Goal: Information Seeking & Learning: Understand process/instructions

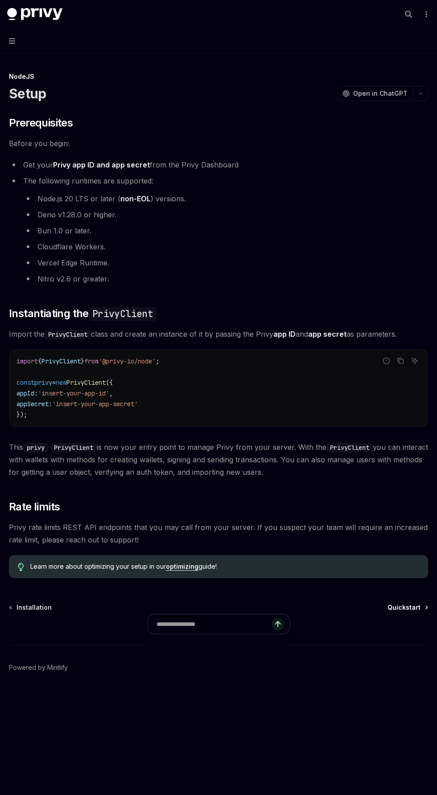
click at [414, 619] on div at bounding box center [218, 628] width 419 height 33
click at [415, 606] on span "Quickstart" at bounding box center [403, 607] width 33 height 9
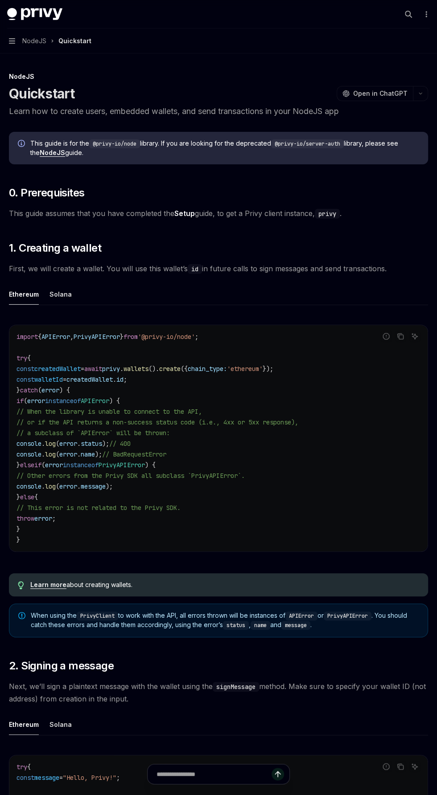
click at [385, 78] on div "NodeJS" at bounding box center [218, 76] width 419 height 9
click at [388, 92] on span "Open in ChatGPT" at bounding box center [380, 93] width 54 height 9
click at [44, 153] on link "NodeJS" at bounding box center [52, 153] width 25 height 8
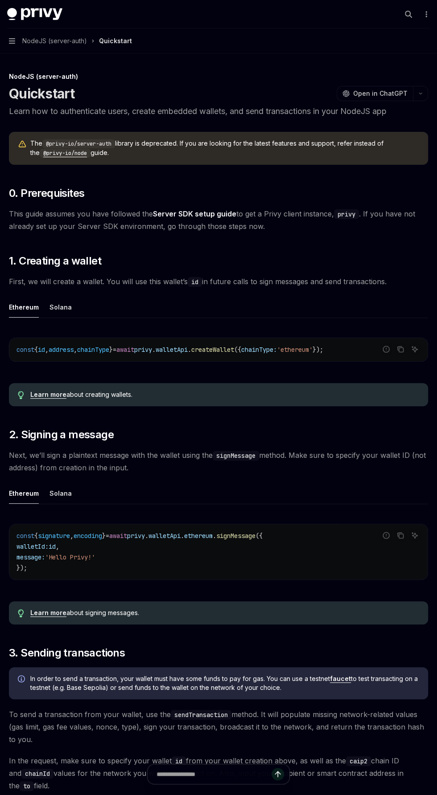
click at [62, 156] on code "@privy-io/node" at bounding box center [65, 153] width 51 height 9
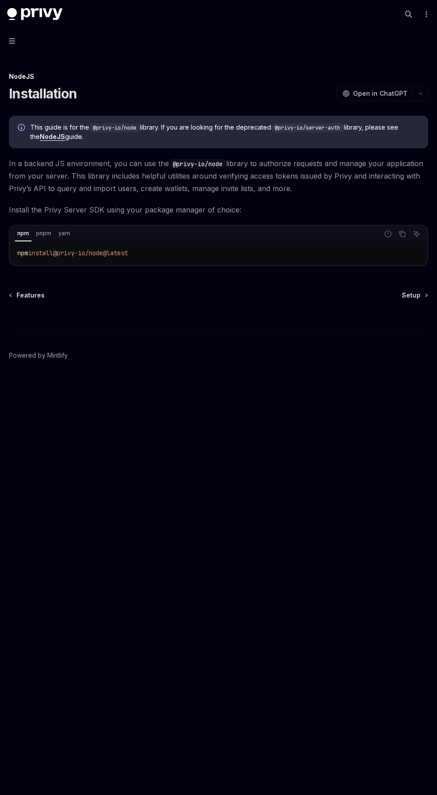
click at [41, 132] on span "This guide is for the @privy-io/node library. If you are looking for the deprec…" at bounding box center [224, 132] width 389 height 18
click at [40, 138] on link "NodeJS" at bounding box center [52, 137] width 25 height 8
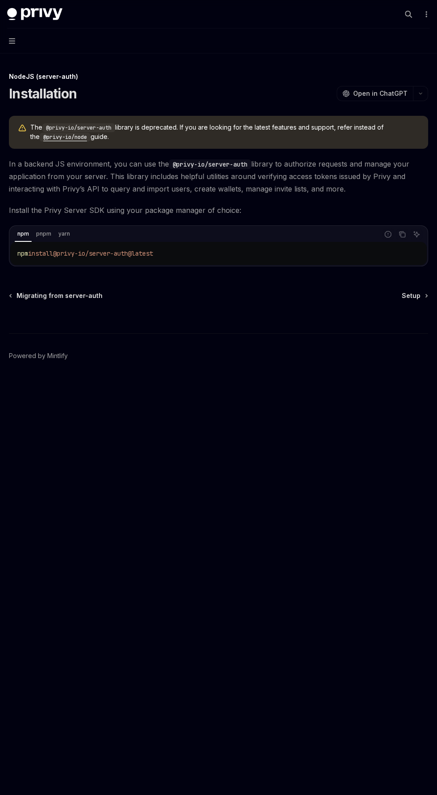
click at [40, 137] on code "@privy-io/node" at bounding box center [65, 137] width 51 height 9
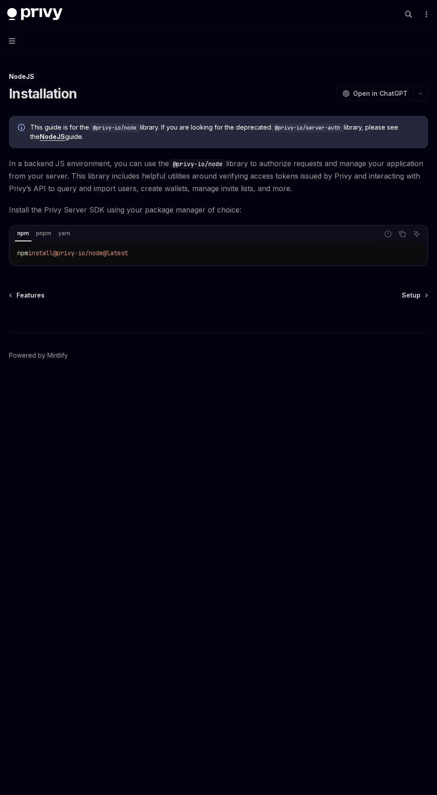
click at [420, 295] on link "Setup" at bounding box center [413, 295] width 25 height 9
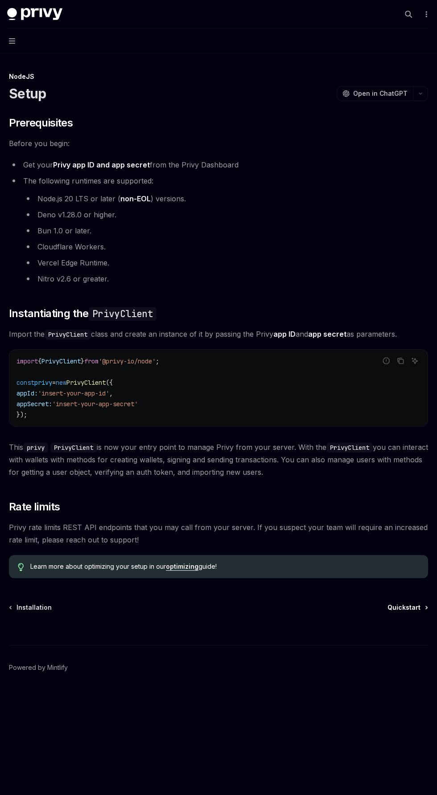
click at [407, 603] on span "Quickstart" at bounding box center [403, 607] width 33 height 9
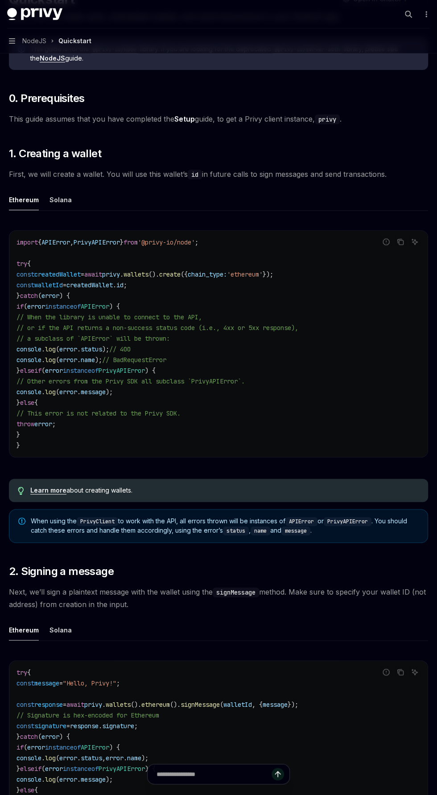
scroll to position [104, 0]
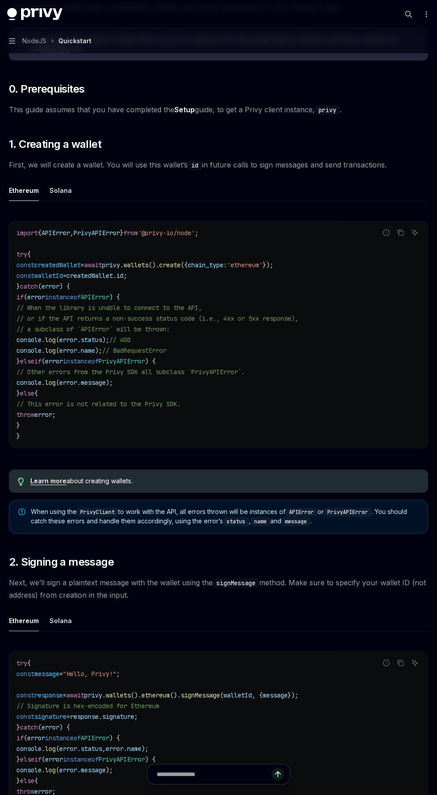
click at [33, 484] on link "Learn more" at bounding box center [48, 481] width 36 height 8
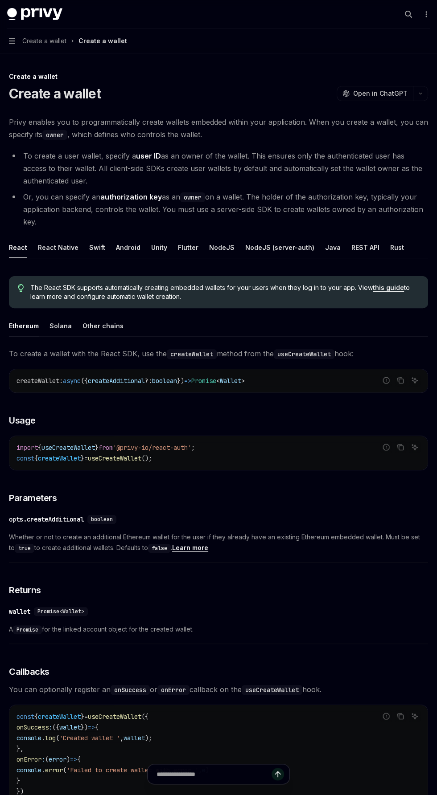
click at [386, 290] on link "this guide" at bounding box center [387, 288] width 31 height 8
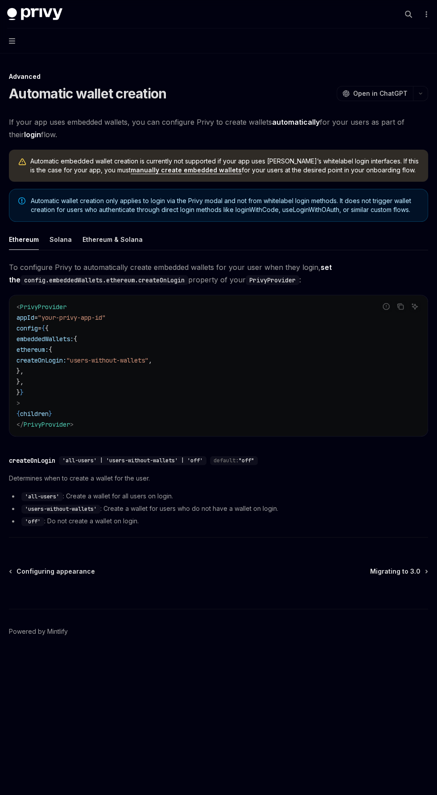
click at [399, 563] on div "Advanced Automatic wallet creation OpenAI Open in ChatGPT OpenAI Open in ChatGP…" at bounding box center [218, 378] width 422 height 615
click at [400, 581] on div at bounding box center [218, 592] width 419 height 33
click at [165, 167] on link "manually create embedded wallets" at bounding box center [186, 170] width 111 height 8
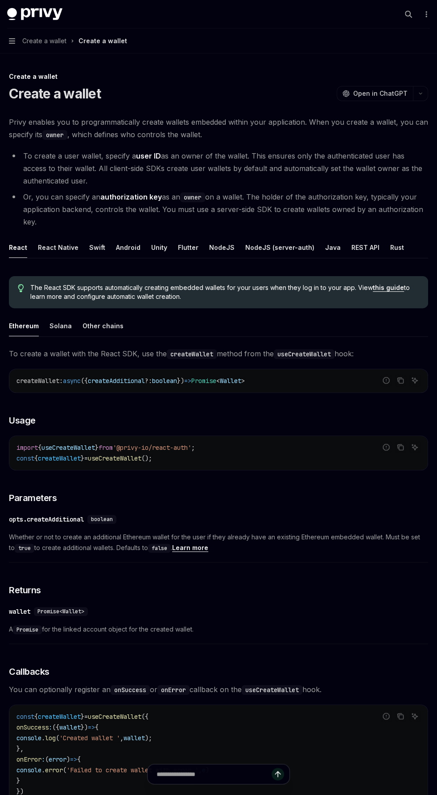
click at [170, 178] on li "To create a user wallet, specify a user ID as an owner of the wallet. This ensu…" at bounding box center [218, 168] width 419 height 37
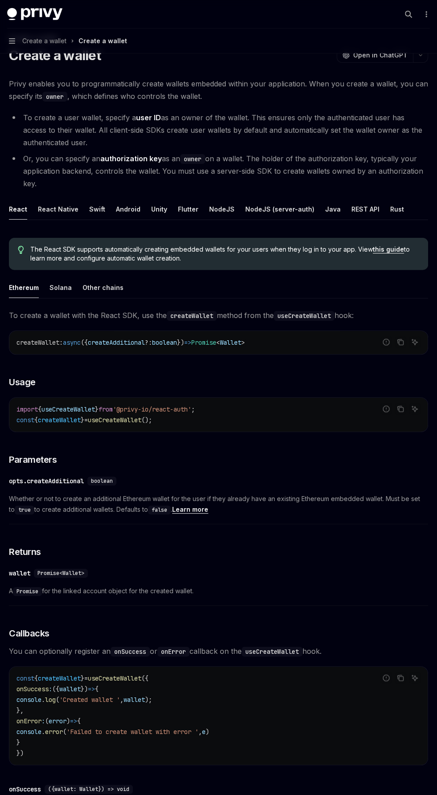
scroll to position [199, 0]
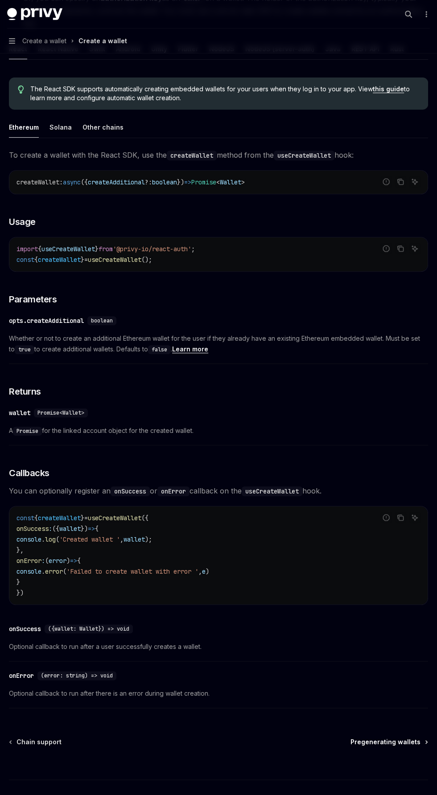
click at [382, 747] on div at bounding box center [218, 763] width 419 height 33
click at [396, 739] on span "Pregenerating wallets" at bounding box center [385, 742] width 70 height 9
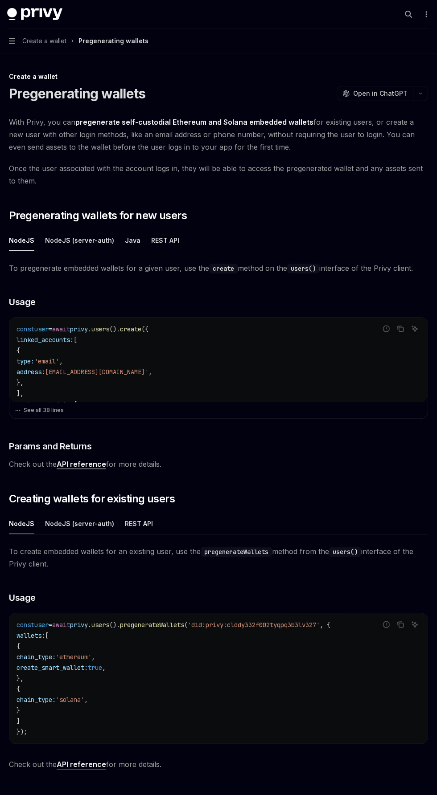
click at [393, 795] on div at bounding box center [218, 778] width 419 height 33
click at [397, 795] on span "Get user connected wallets" at bounding box center [376, 800] width 88 height 9
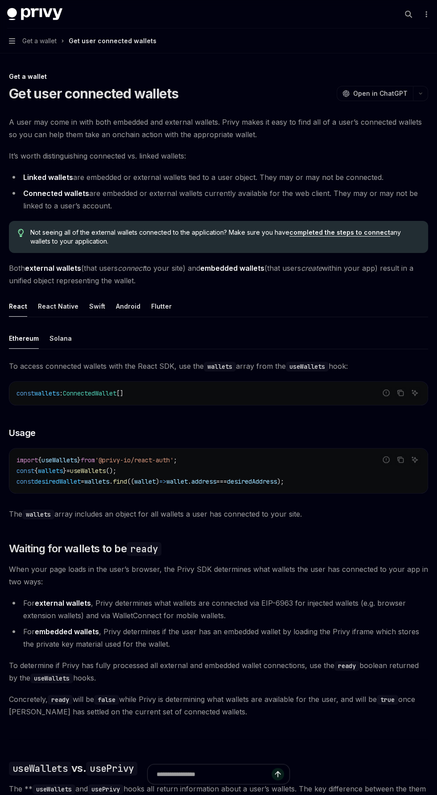
click at [408, 795] on span "The ** useWallets and usePrivy hooks all return information about a user’s wall…" at bounding box center [218, 795] width 419 height 25
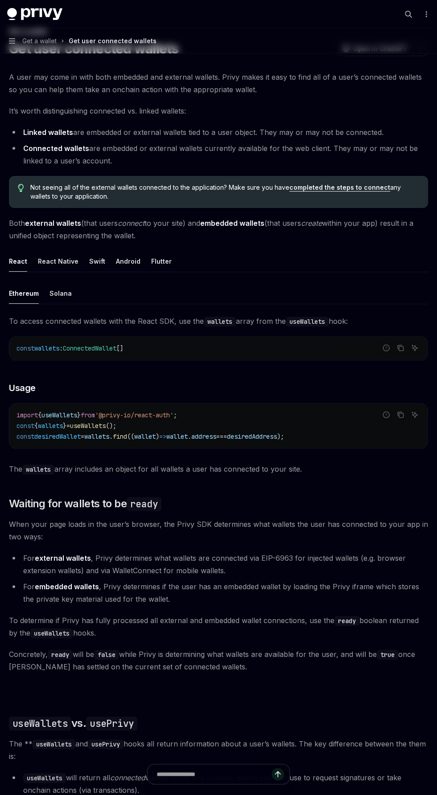
scroll to position [259, 0]
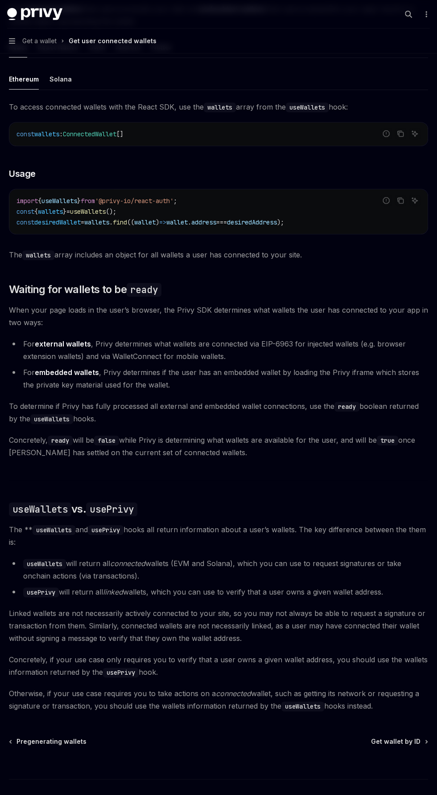
click at [397, 743] on span "Get wallet by ID" at bounding box center [395, 741] width 49 height 9
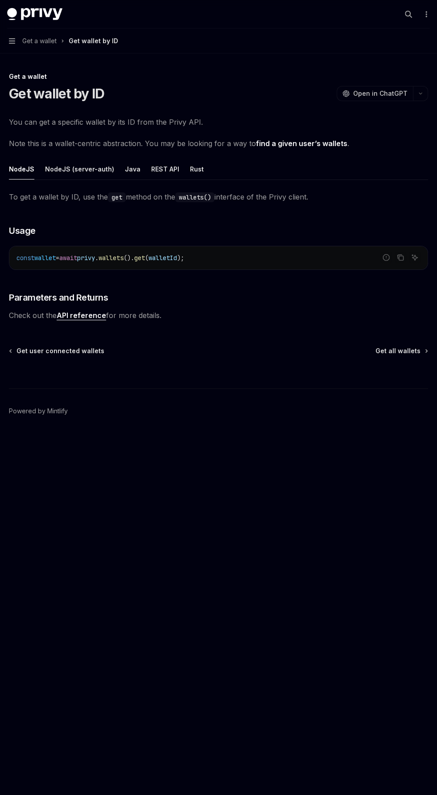
click at [89, 331] on div "Get a wallet Get wallet by ID OpenAI Open in ChatGPT OpenAI Open in ChatGPT You…" at bounding box center [218, 268] width 422 height 394
click at [82, 318] on link "API reference" at bounding box center [81, 315] width 49 height 9
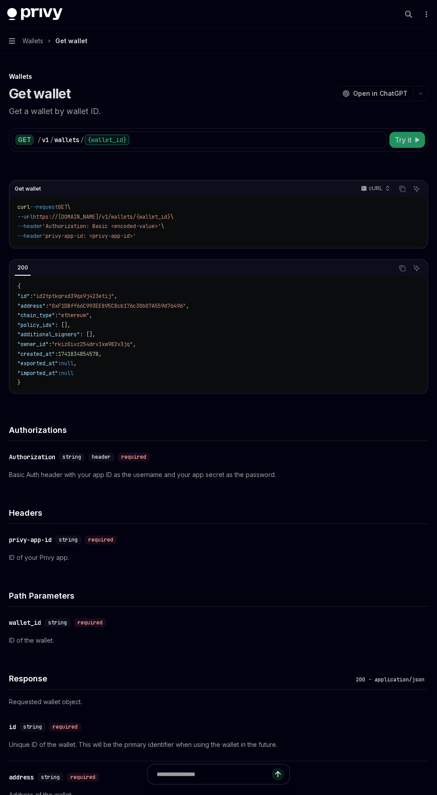
click at [408, 136] on span "Try it" at bounding box center [402, 140] width 17 height 11
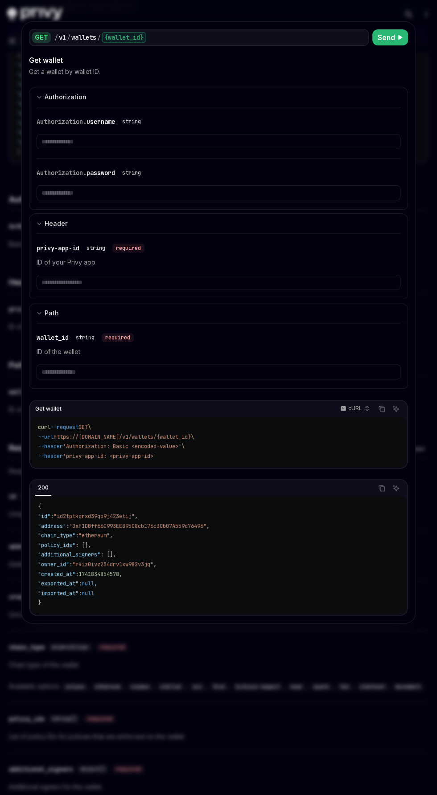
scroll to position [559, 0]
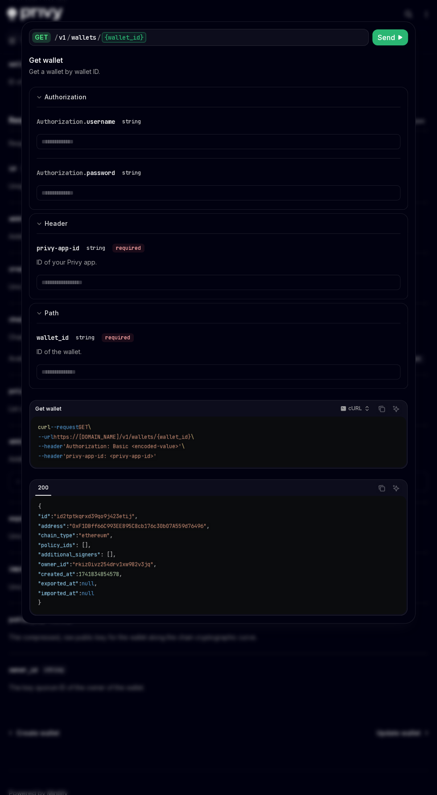
type textarea "*"
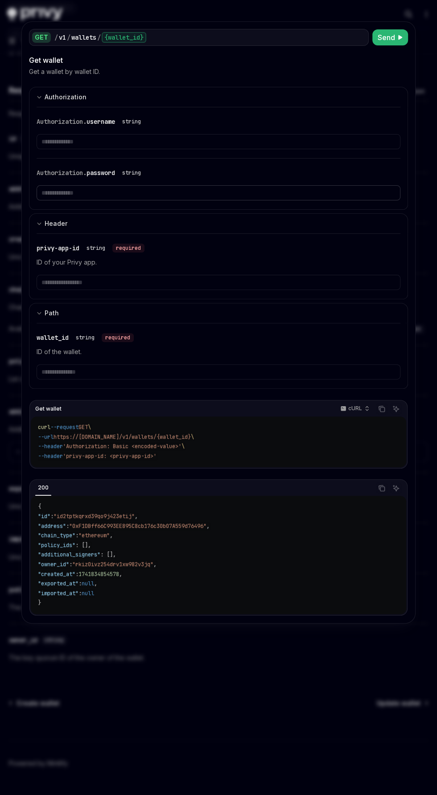
scroll to position [614, 0]
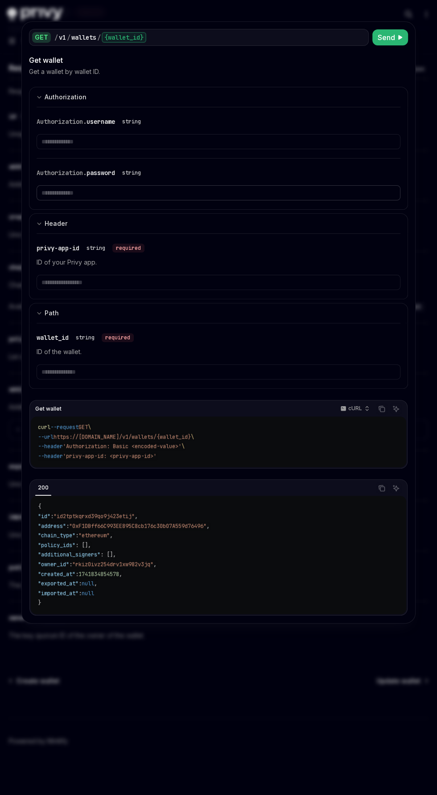
type input "*"
type textarea "*"
type input "*"
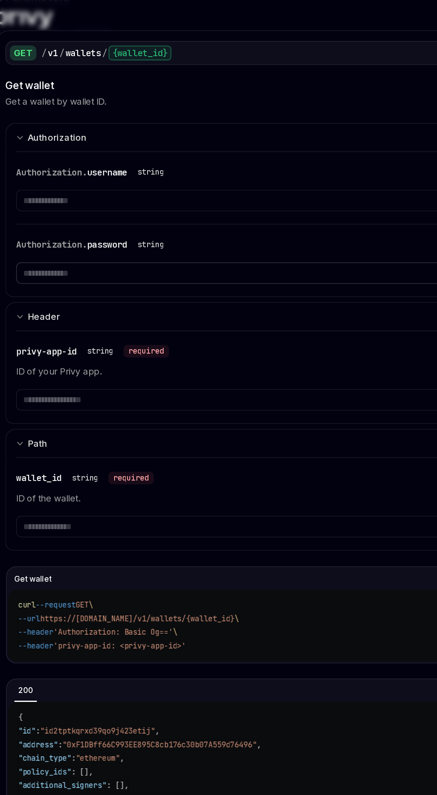
scroll to position [591, 0]
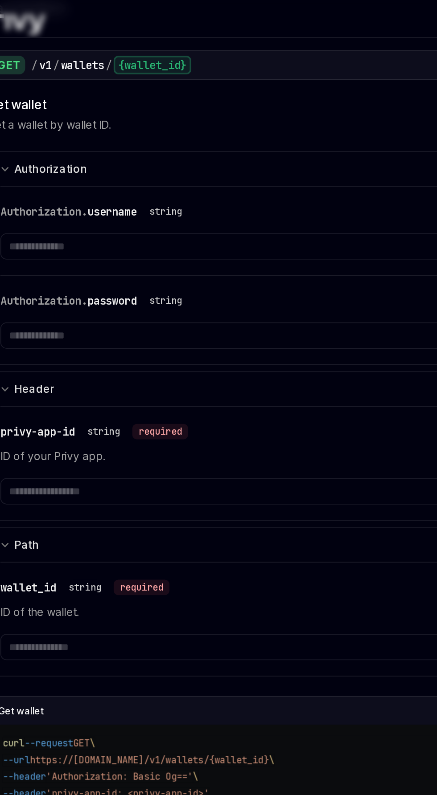
click at [252, 168] on div "Authorization. password string" at bounding box center [211, 173] width 348 height 11
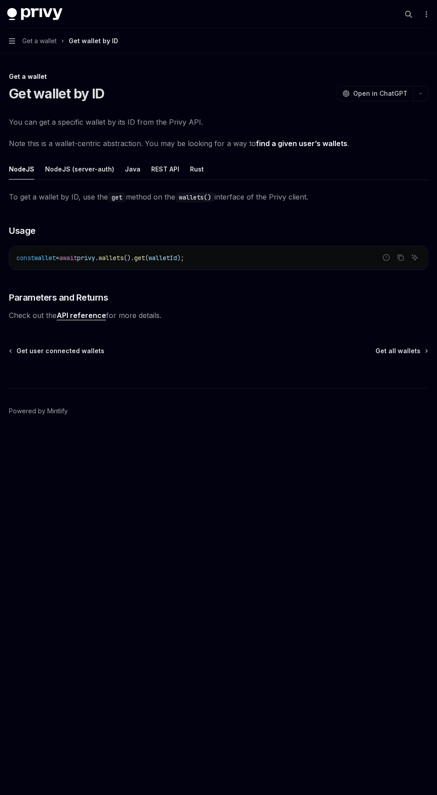
click at [351, 343] on div "Get a wallet Get wallet by ID OpenAI Open in ChatGPT OpenAI Open in ChatGPT You…" at bounding box center [218, 268] width 422 height 394
click at [381, 355] on span "Get all wallets" at bounding box center [397, 351] width 45 height 9
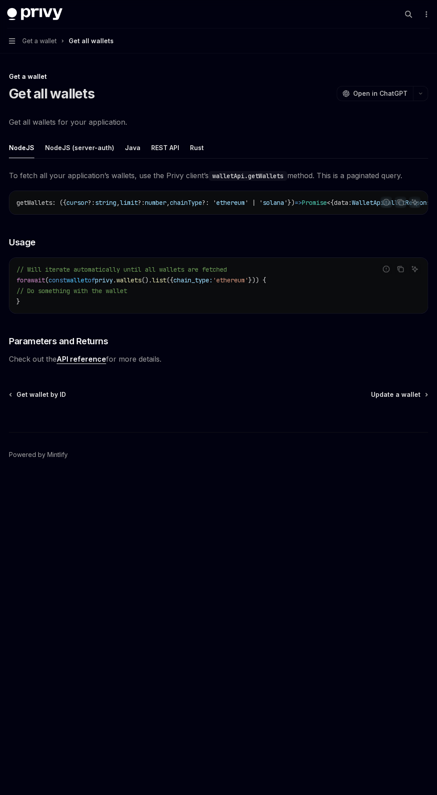
click at [408, 388] on div "Get a wallet Get all wallets OpenAI Open in ChatGPT OpenAI Open in ChatGPT Get …" at bounding box center [218, 290] width 422 height 438
click at [405, 405] on div at bounding box center [218, 415] width 419 height 33
click at [413, 397] on span "Update a wallet" at bounding box center [395, 394] width 49 height 9
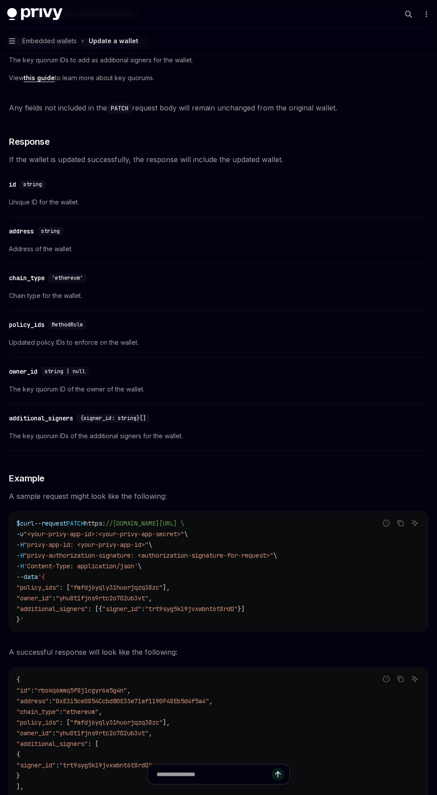
scroll to position [646, 0]
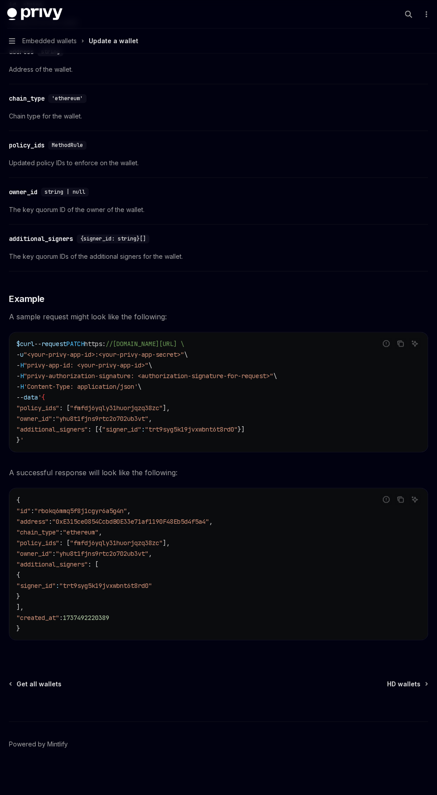
click at [407, 695] on div at bounding box center [218, 704] width 419 height 33
click at [406, 688] on div at bounding box center [218, 704] width 419 height 33
click at [403, 682] on span "HD wallets" at bounding box center [403, 683] width 33 height 9
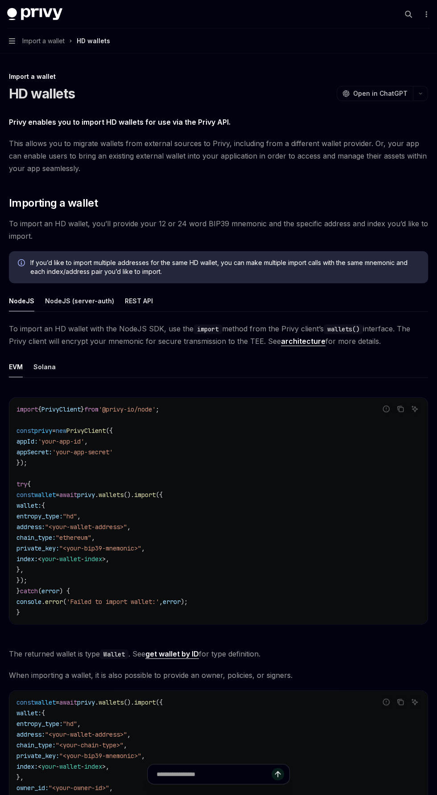
click at [405, 686] on div "To import an HD wallet with the NodeJS SDK, use the import method from the Priv…" at bounding box center [218, 585] width 419 height 524
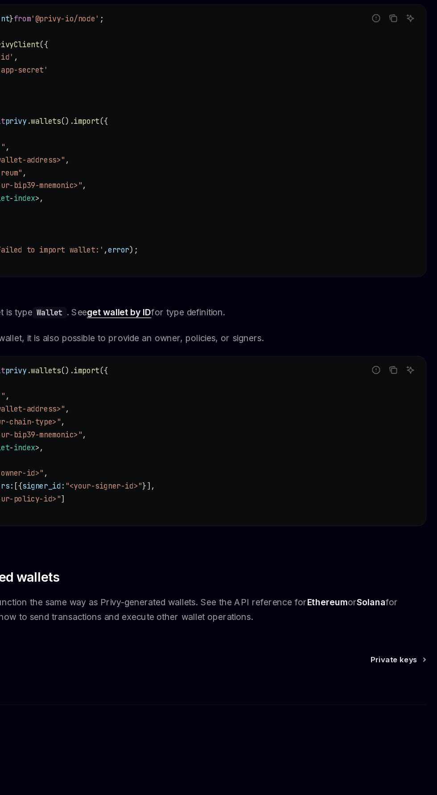
scroll to position [262, 0]
click at [398, 685] on span "Private keys" at bounding box center [400, 682] width 39 height 9
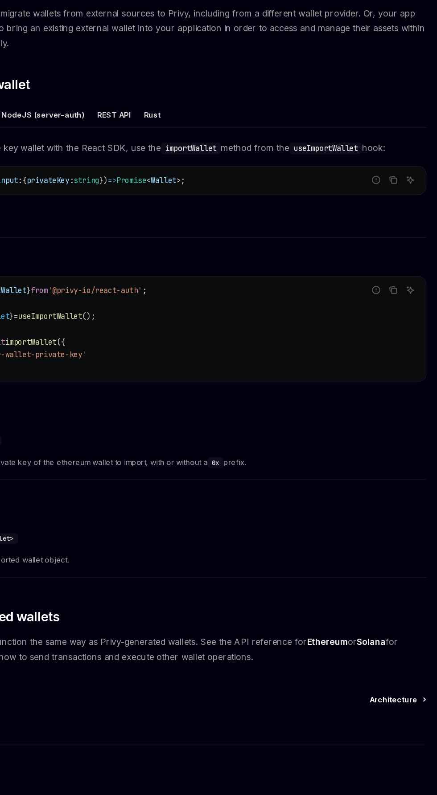
click at [402, 709] on div "Import a wallet Private keys OpenAI Open in ChatGPT OpenAI Open in ChatGPT Priv…" at bounding box center [218, 450] width 422 height 759
click at [405, 708] on div "Import a wallet Private keys OpenAI Open in ChatGPT OpenAI Open in ChatGPT Priv…" at bounding box center [218, 450] width 422 height 759
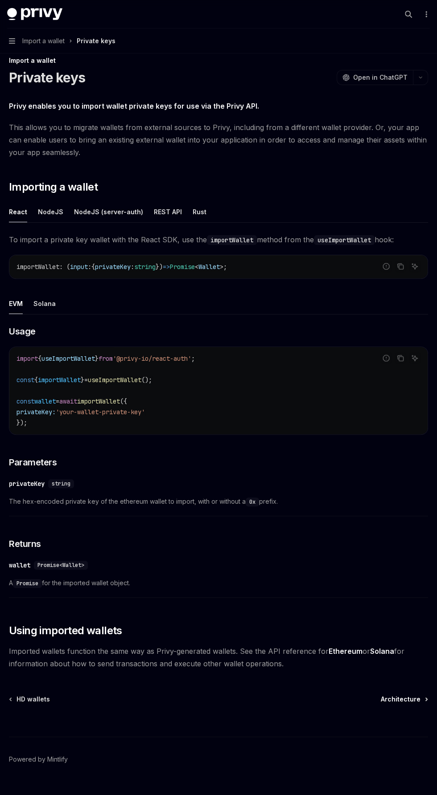
click at [421, 698] on link "Architecture" at bounding box center [404, 699] width 46 height 9
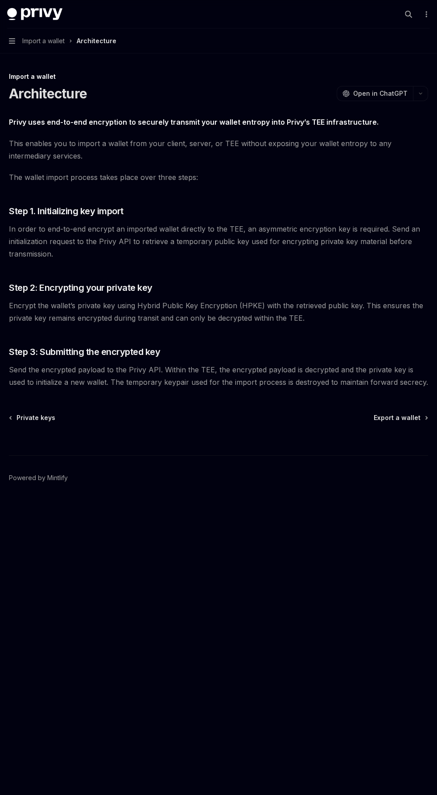
click at [405, 692] on body "Privy Docs home page Search... Ctrl K Demo Support Dashboard Dashboard Search..…" at bounding box center [218, 397] width 437 height 795
click at [403, 415] on span "Export a wallet" at bounding box center [396, 417] width 47 height 9
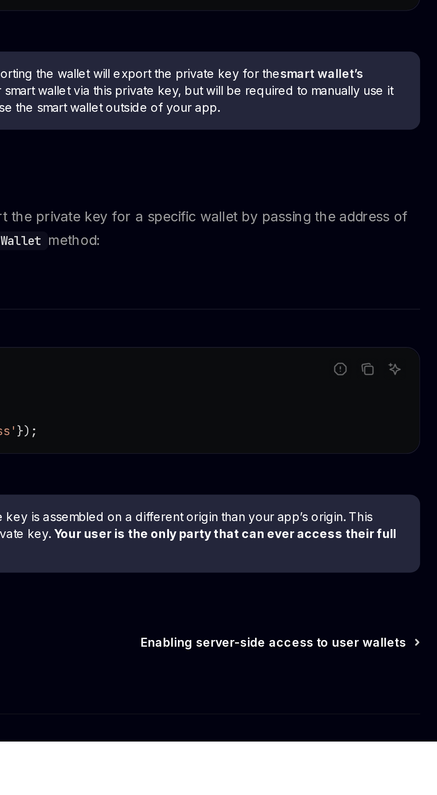
scroll to position [389, 0]
click at [370, 739] on span "Enabling server-side access to user wallets" at bounding box center [350, 743] width 139 height 9
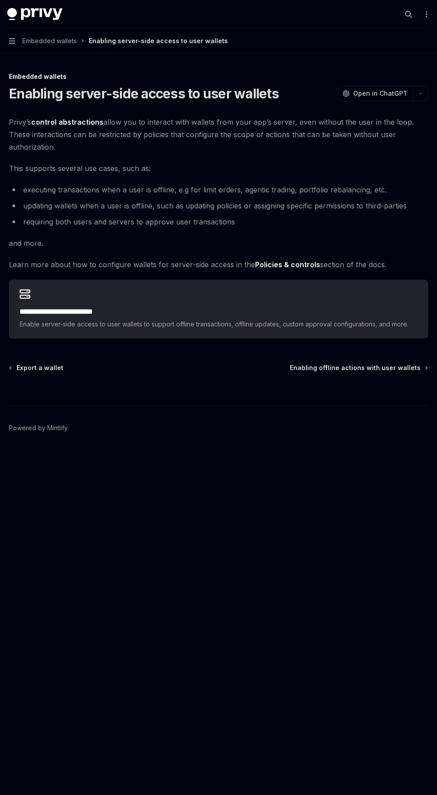
click at [393, 360] on div "**********" at bounding box center [218, 276] width 422 height 411
click at [385, 368] on span "Enabling offline actions with user wallets" at bounding box center [355, 368] width 131 height 9
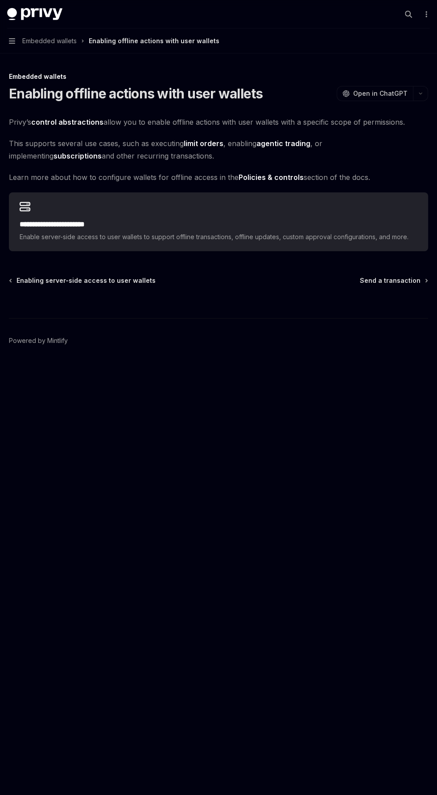
click at [408, 291] on div at bounding box center [218, 301] width 419 height 33
click at [413, 271] on div "**********" at bounding box center [218, 233] width 422 height 324
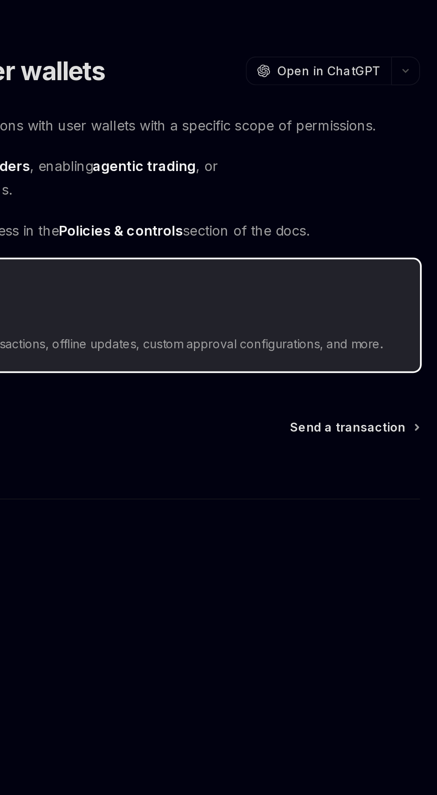
click at [420, 203] on div "**********" at bounding box center [218, 221] width 419 height 59
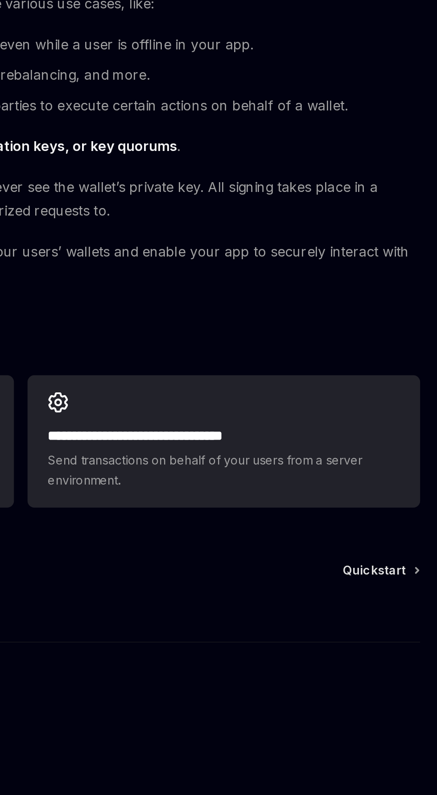
click at [405, 439] on div at bounding box center [218, 453] width 419 height 33
click at [408, 433] on span "Quickstart" at bounding box center [403, 432] width 33 height 9
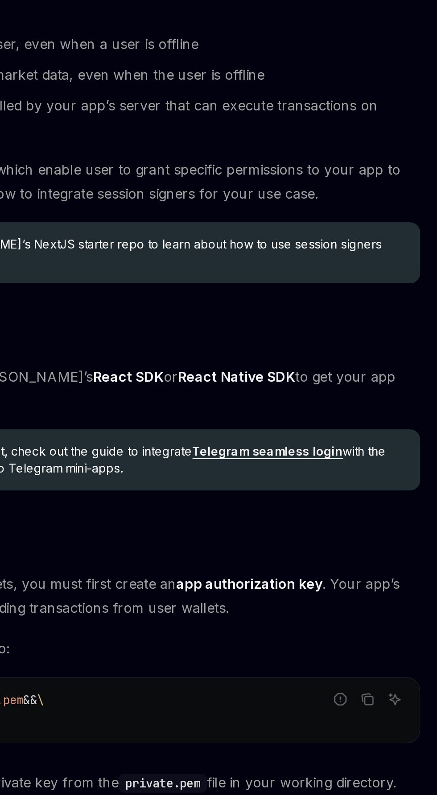
click at [367, 366] on link "Telegram seamless login" at bounding box center [347, 370] width 79 height 8
type textarea "*"
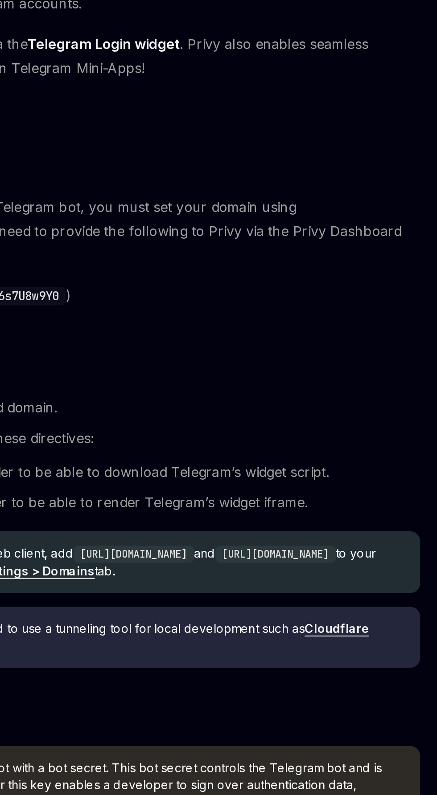
click at [386, 459] on link "Cloudflare tunnels" at bounding box center [215, 467] width 371 height 17
